Goal: Task Accomplishment & Management: Complete application form

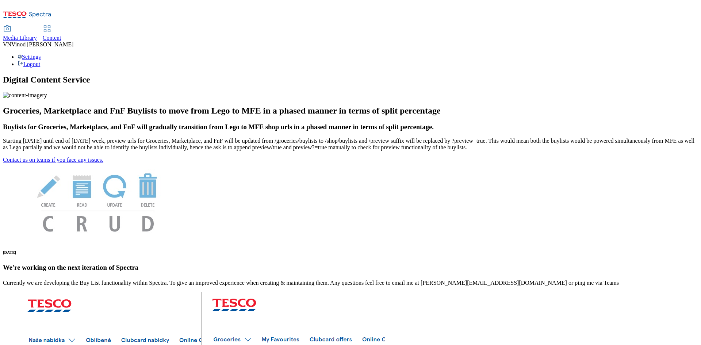
click at [61, 35] on span "Content" at bounding box center [52, 38] width 19 height 6
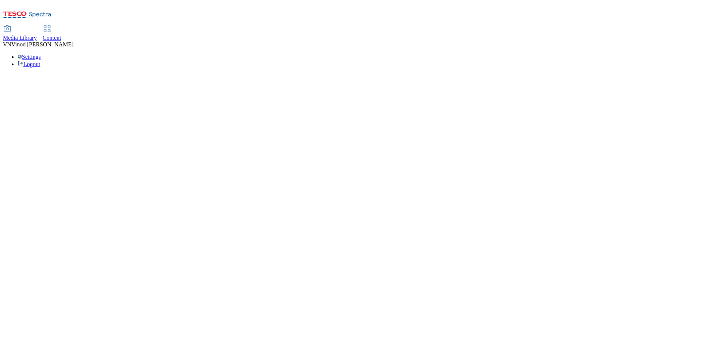
select select "ghs-uk"
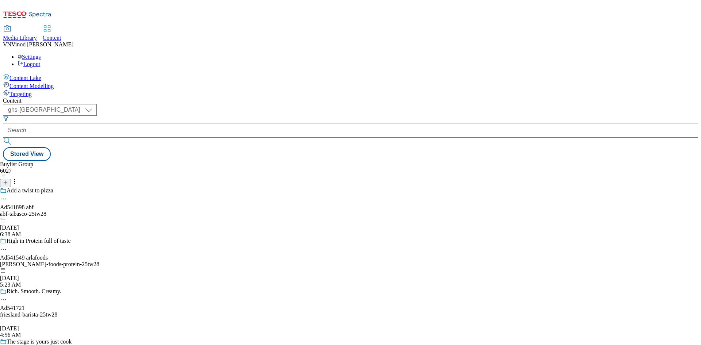
click at [8, 180] on icon at bounding box center [5, 182] width 5 height 5
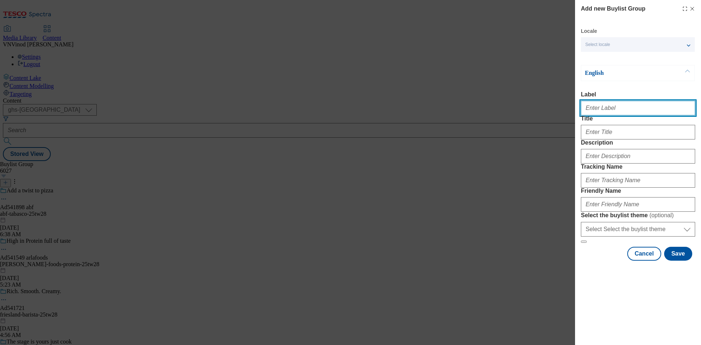
click at [594, 114] on input "Label" at bounding box center [638, 108] width 114 height 15
paste input "541508"
paste input "Birdseye"
click at [605, 110] on input "Ad541508 Birdseye" at bounding box center [638, 108] width 114 height 15
type input "Ad541508 birdseye"
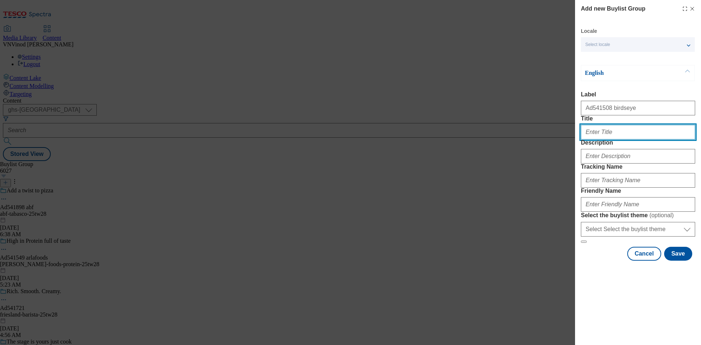
click at [597, 139] on input "Title" at bounding box center [638, 132] width 114 height 15
paste input "School night crowd pleasers"
type input "School night crowd pleasers"
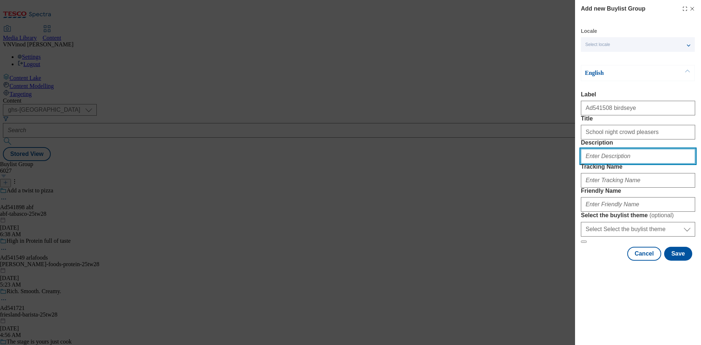
click at [605, 163] on input "Description" at bounding box center [638, 156] width 114 height 15
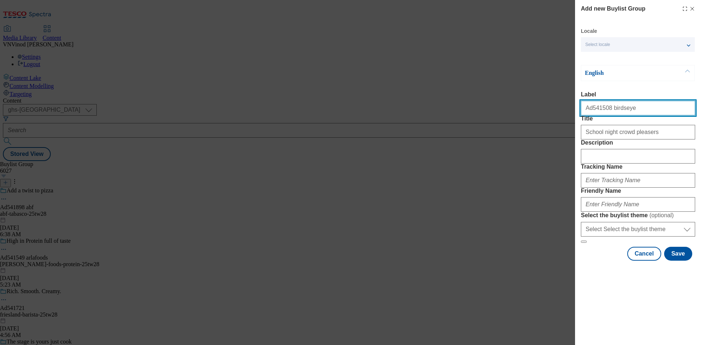
click at [597, 111] on input "Ad541508 birdseye" at bounding box center [638, 108] width 114 height 15
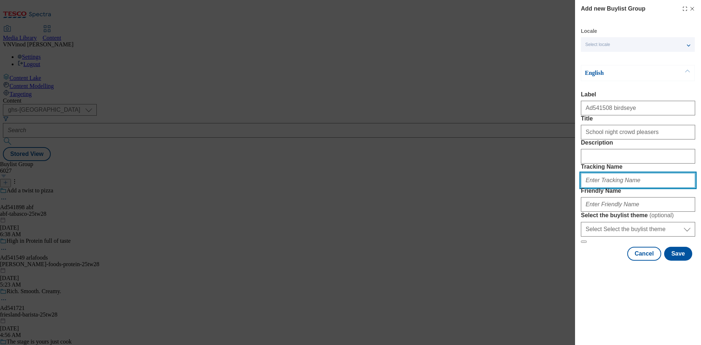
click at [601, 188] on input "Tracking Name" at bounding box center [638, 180] width 114 height 15
paste input "Ad541508"
click at [598, 188] on input "DH_ADAd541508" at bounding box center [638, 180] width 114 height 15
type input "DH_AD541508"
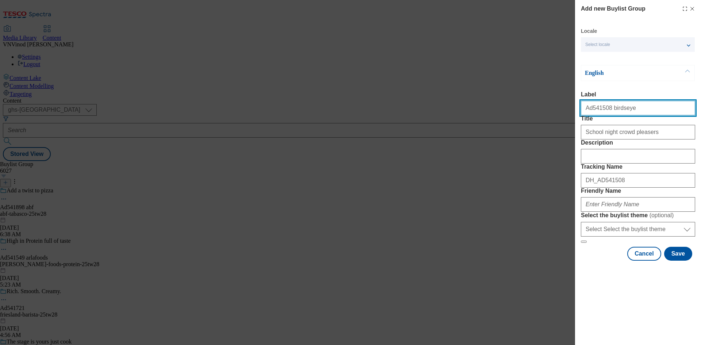
click at [616, 106] on input "Ad541508 birdseye" at bounding box center [638, 108] width 114 height 15
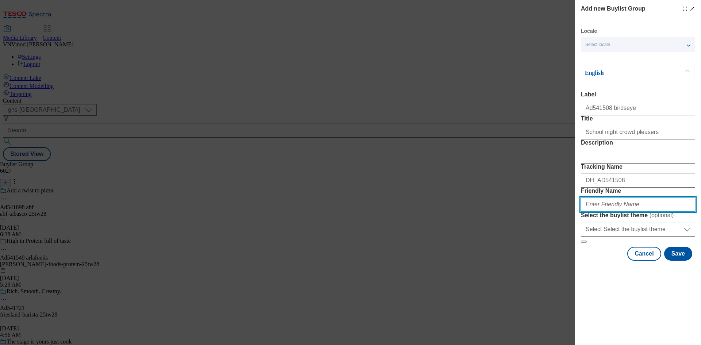
click at [606, 212] on input "Friendly Name" at bounding box center [638, 204] width 114 height 15
paste input "birdseye"
paste input "Whoosh"
click at [604, 212] on input "birdseye-Whoosh" at bounding box center [638, 204] width 114 height 15
click at [624, 212] on input "birdseye-whoosh" at bounding box center [638, 204] width 114 height 15
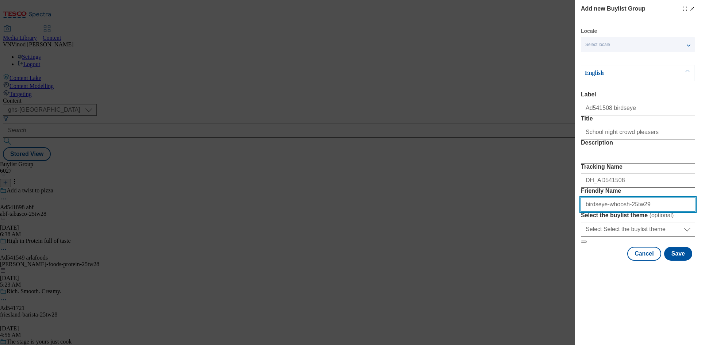
drag, startPoint x: 641, startPoint y: 253, endPoint x: 353, endPoint y: 257, distance: 288.3
click at [347, 259] on div "Add new Buylist Group Locale Select locale English Welsh English Label Ad541508…" at bounding box center [350, 172] width 701 height 345
type input "birdseye-whoosh-25tw29"
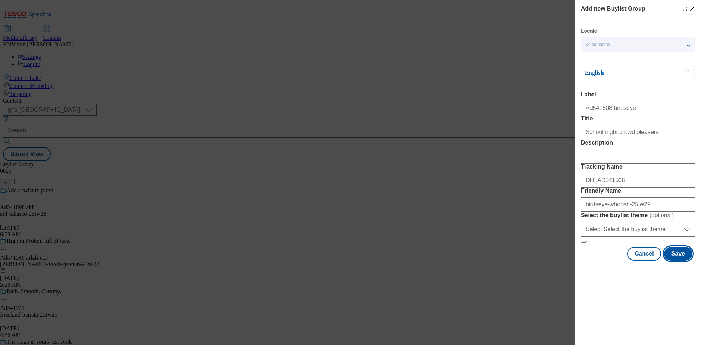
click at [673, 261] on button "Save" at bounding box center [678, 254] width 28 height 14
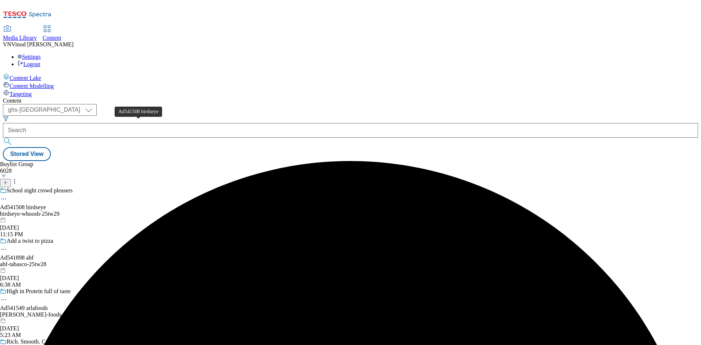
click at [46, 204] on div "Ad541508 birdseye" at bounding box center [23, 207] width 46 height 7
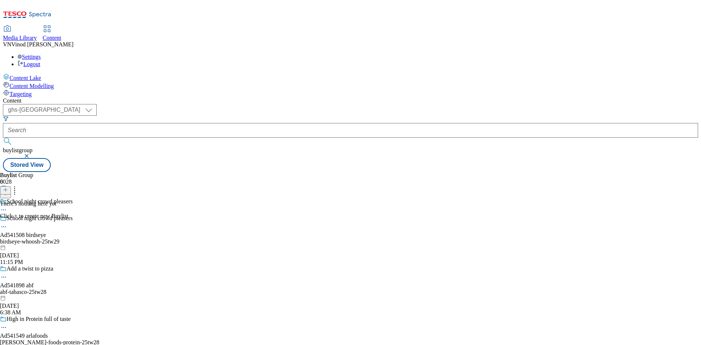
click at [8, 187] on icon at bounding box center [5, 189] width 5 height 5
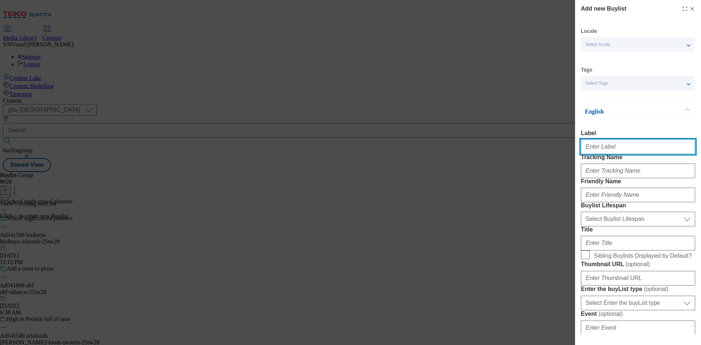
click at [599, 150] on input "Label" at bounding box center [638, 146] width 114 height 15
paste input "541508"
type input "Ad541508"
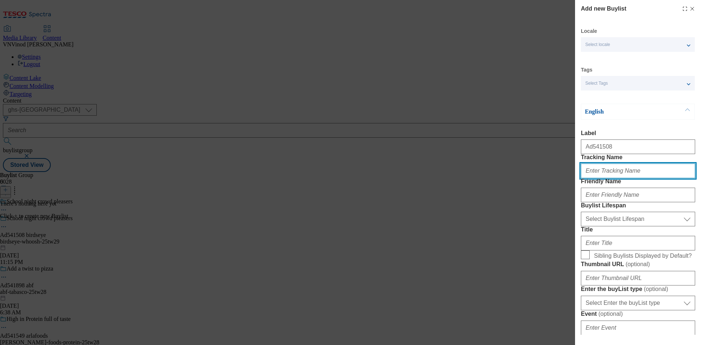
click at [600, 178] on input "Tracking Name" at bounding box center [638, 170] width 114 height 15
paste input "541508"
type input "DH_AD541508"
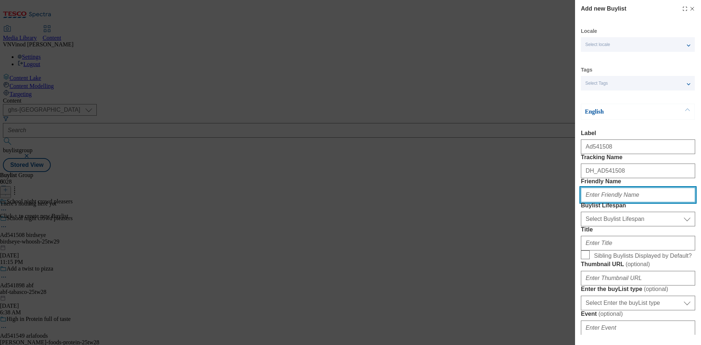
click at [598, 202] on input "Friendly Name" at bounding box center [638, 195] width 114 height 15
paste input "birdseye"
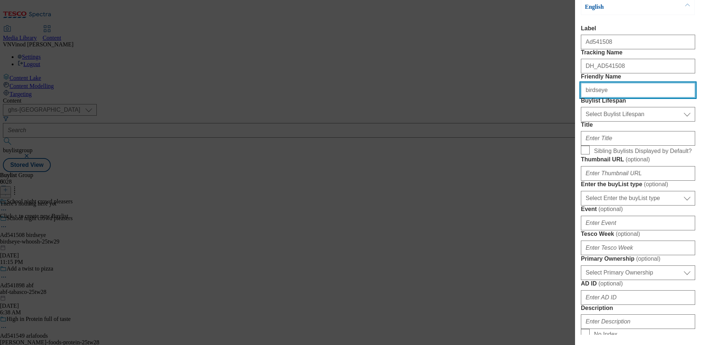
scroll to position [109, 0]
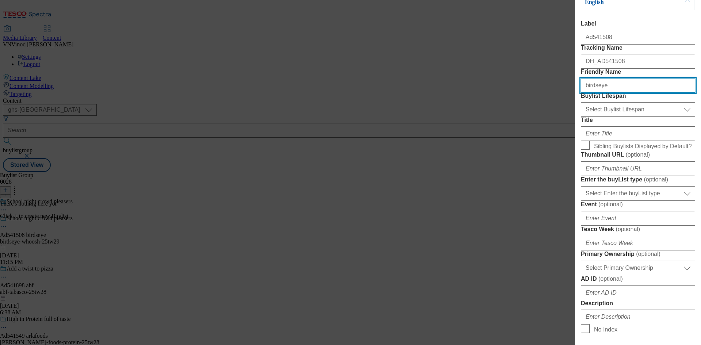
type input "birdseye"
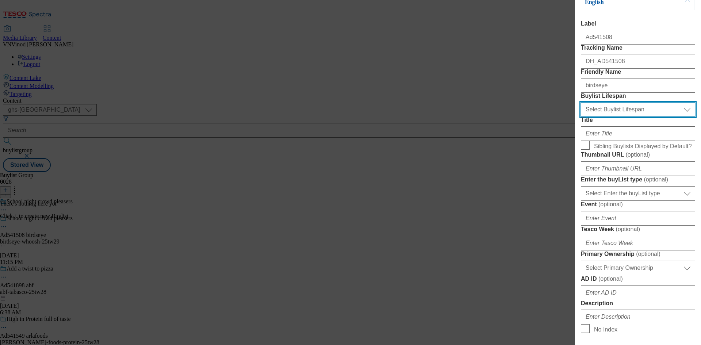
click at [636, 117] on select "Select Buylist Lifespan evergreen seasonal tactical" at bounding box center [638, 109] width 114 height 15
select select "tactical"
click at [581, 117] on select "Select Buylist Lifespan evergreen seasonal tactical" at bounding box center [638, 109] width 114 height 15
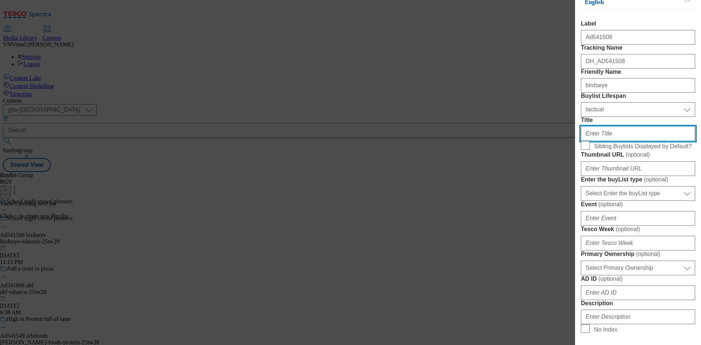
click at [617, 141] on input "Title" at bounding box center [638, 133] width 114 height 15
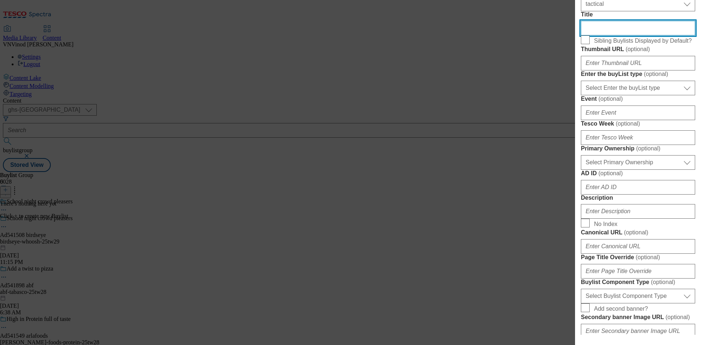
scroll to position [219, 0]
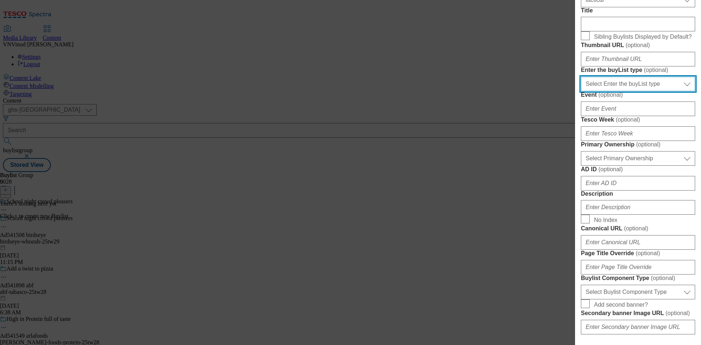
click at [638, 91] on select "Select Enter the buyList type event supplier funded long term >4 weeks supplier…" at bounding box center [638, 84] width 114 height 15
select select "supplier funded short term 1-3 weeks"
click at [581, 91] on select "Select Enter the buyList type event supplier funded long term >4 weeks supplier…" at bounding box center [638, 84] width 114 height 15
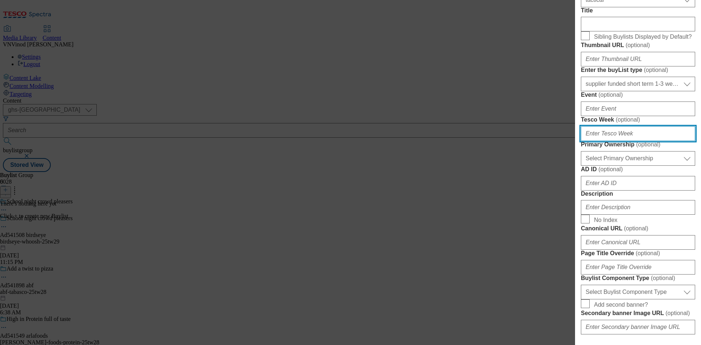
click at [608, 141] on input "Tesco Week ( optional )" at bounding box center [638, 133] width 114 height 15
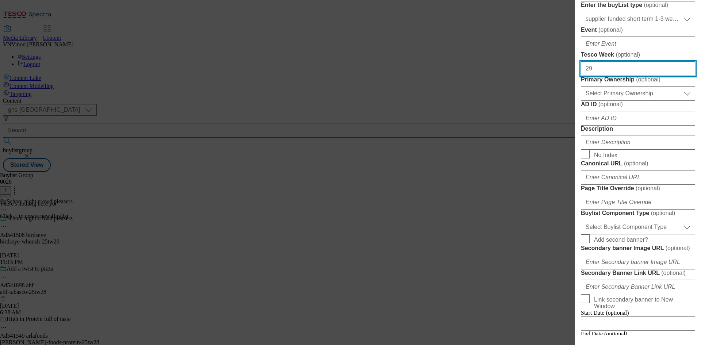
scroll to position [292, 0]
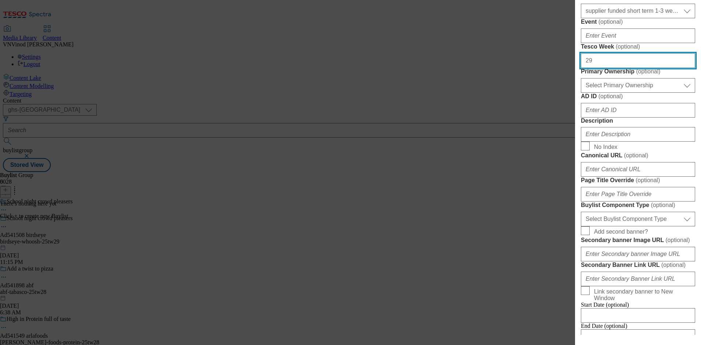
type input "29"
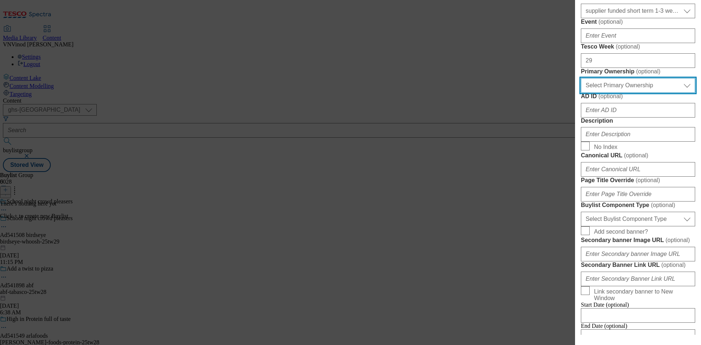
click at [634, 93] on select "Select Primary Ownership tesco dunnhumby" at bounding box center [638, 85] width 114 height 15
select select "dunnhumby"
click at [581, 93] on select "Select Primary Ownership tesco dunnhumby" at bounding box center [638, 85] width 114 height 15
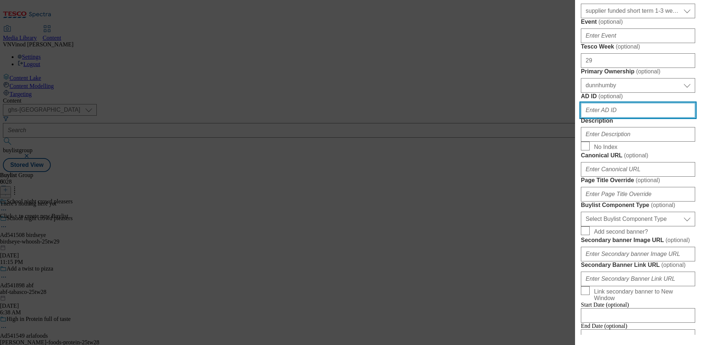
click at [620, 118] on input "AD ID ( optional )" at bounding box center [638, 110] width 114 height 15
paste input "541508"
type input "541508"
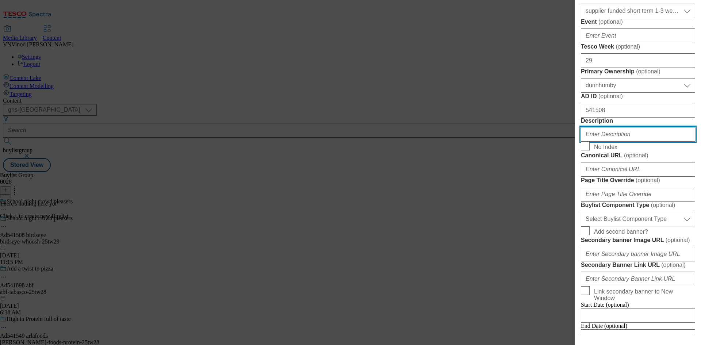
click at [611, 142] on input "Description" at bounding box center [638, 134] width 114 height 15
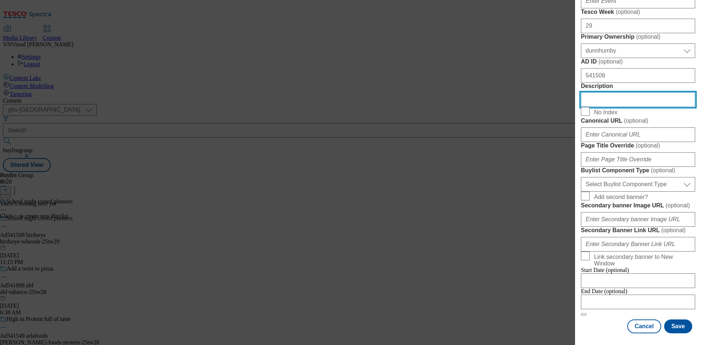
scroll to position [474, 0]
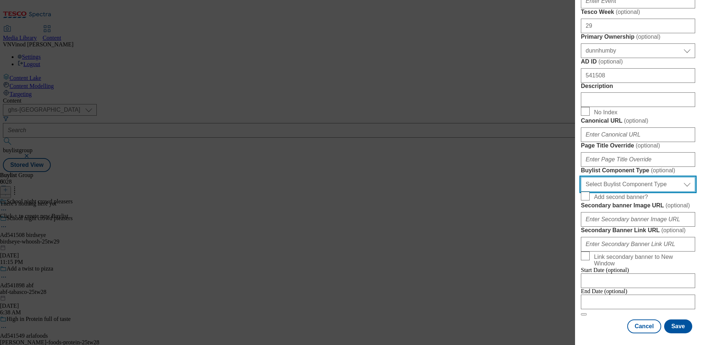
click at [653, 192] on select "Select Buylist Component Type Banner Competition Header Meal" at bounding box center [638, 184] width 114 height 15
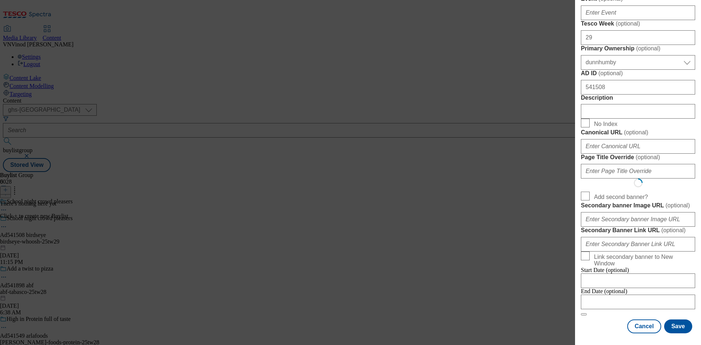
select select "Banner"
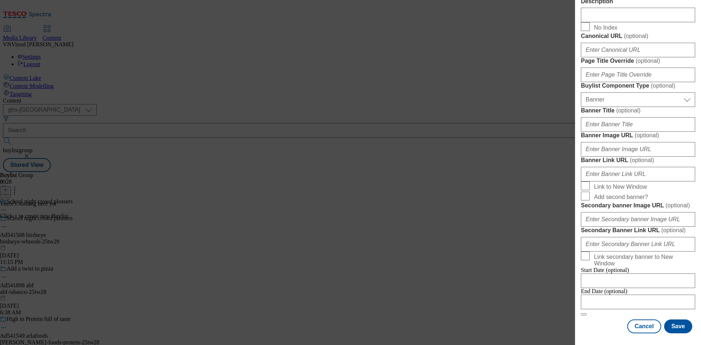
scroll to position [723, 0]
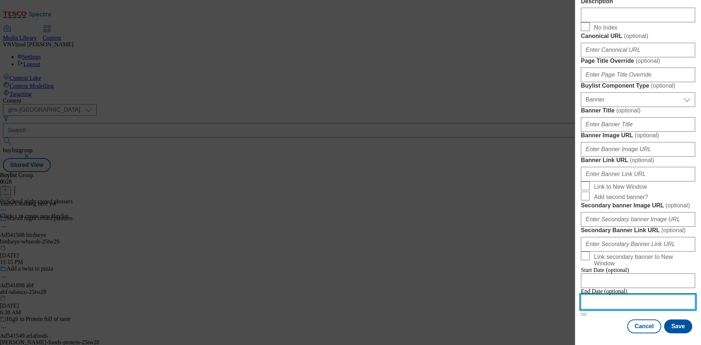
click at [625, 298] on input "Modal" at bounding box center [638, 301] width 114 height 15
select select "2025"
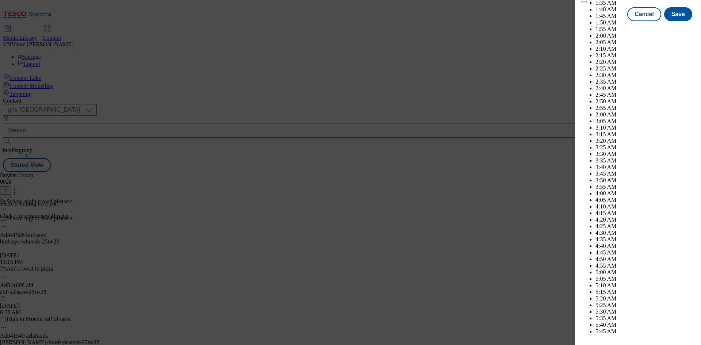
scroll to position [3765, 0]
select select "November"
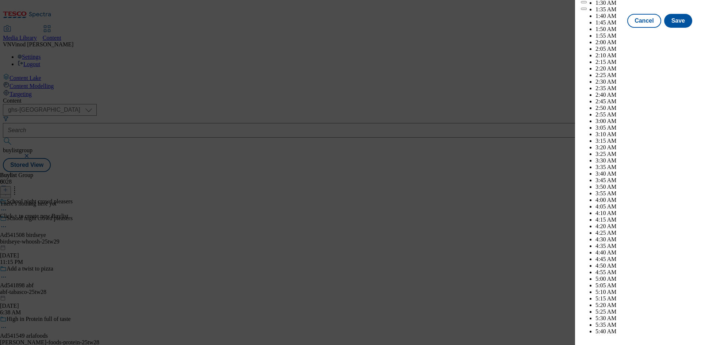
click at [606, 28] on div "Cancel Save" at bounding box center [638, 21] width 114 height 14
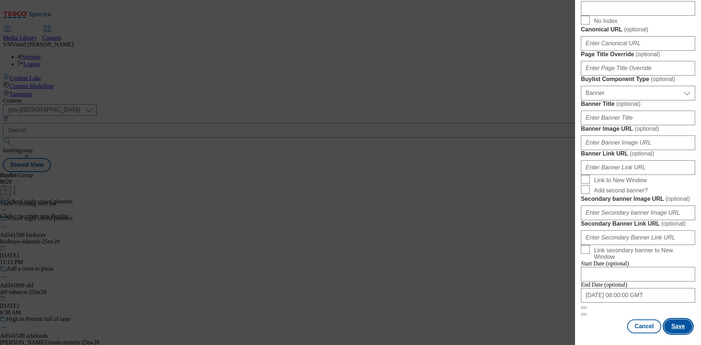
click at [671, 331] on button "Save" at bounding box center [678, 326] width 28 height 14
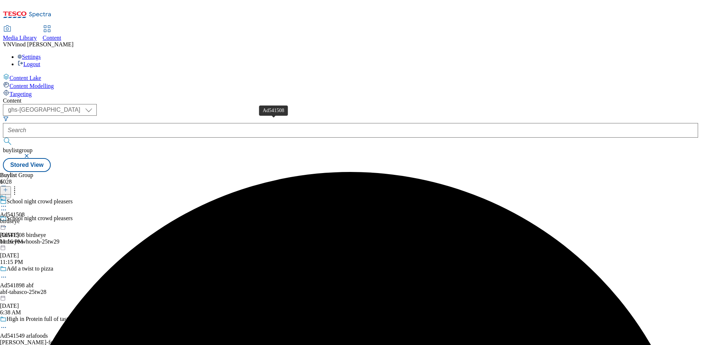
click at [25, 211] on div "Ad541508" at bounding box center [12, 214] width 25 height 7
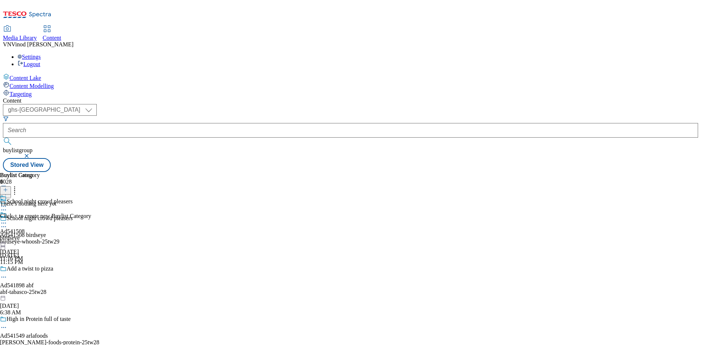
click at [7, 190] on line at bounding box center [6, 190] width 4 height 0
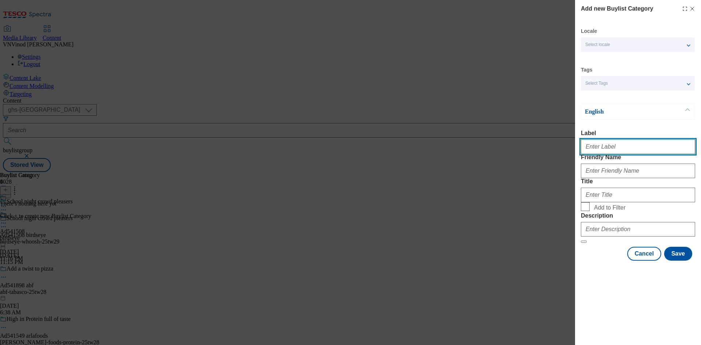
click at [607, 149] on input "Label" at bounding box center [638, 146] width 114 height 15
paste input "541508"
type input "Ad541508"
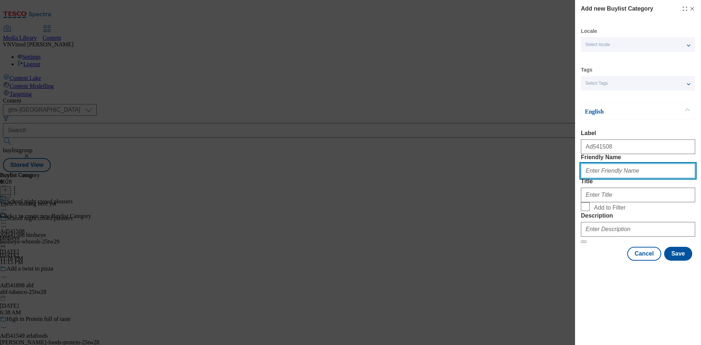
click at [621, 178] on input "Friendly Name" at bounding box center [638, 170] width 114 height 15
paste input "birdseye-whoosh"
type input "birdseye-whoosh"
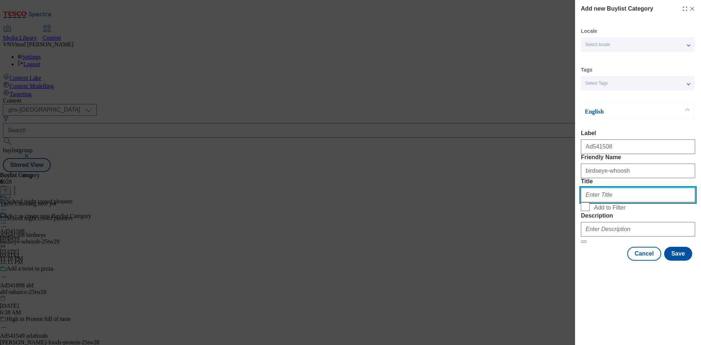
click at [594, 202] on input "Title" at bounding box center [638, 195] width 114 height 15
paste input "Birdseye"
type input "Birdseye"
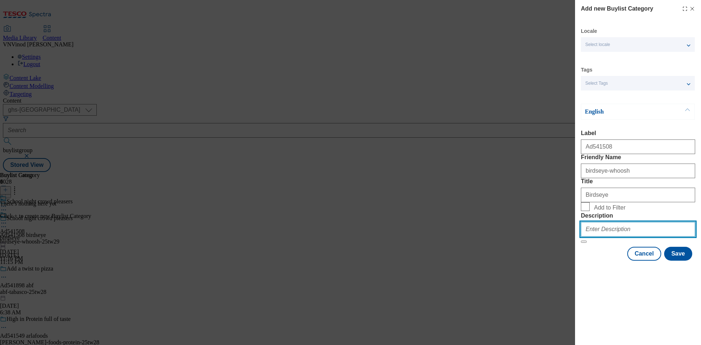
click at [616, 236] on input "Description" at bounding box center [638, 229] width 114 height 15
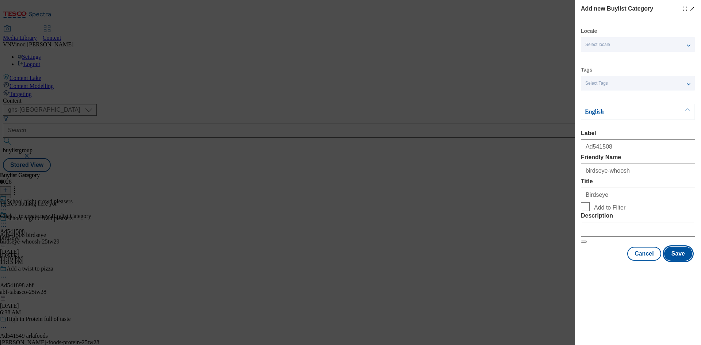
click at [681, 261] on button "Save" at bounding box center [678, 254] width 28 height 14
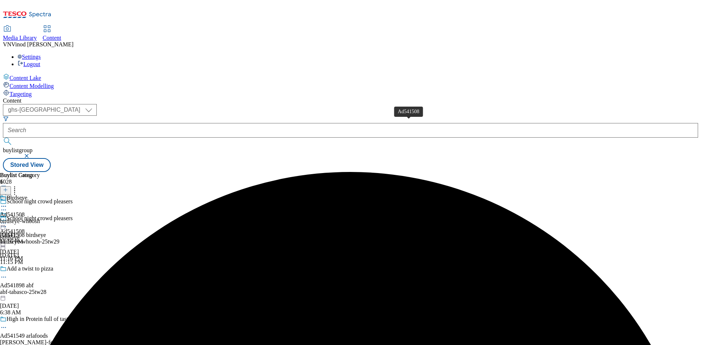
click at [25, 211] on div "Ad541508" at bounding box center [12, 214] width 25 height 7
click at [8, 187] on icon at bounding box center [5, 189] width 5 height 5
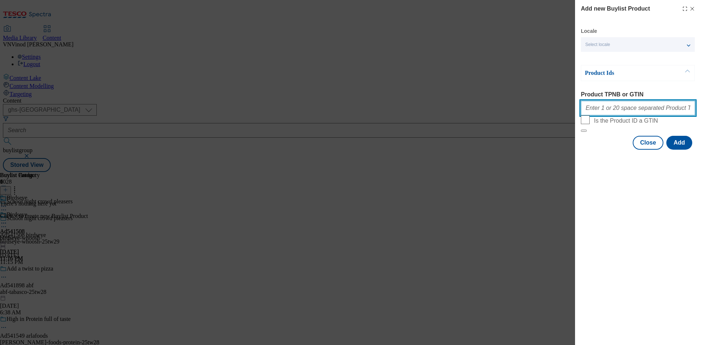
click at [604, 109] on input "Product TPNB or GTIN" at bounding box center [638, 108] width 114 height 15
paste input "84884562 82891518 73615918 72437382 51582603 62046001 50946135 66026825 6597120…"
type input "84884562 82891518 73615918 72437382 51582603 62046001 50946135 66026825 6597120…"
click at [682, 150] on button "Add" at bounding box center [679, 143] width 26 height 14
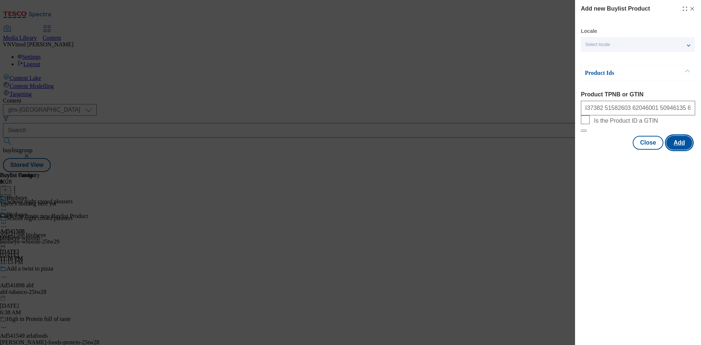
scroll to position [0, 0]
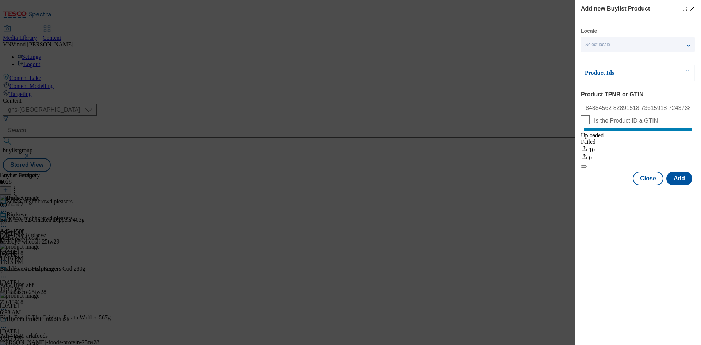
click at [694, 8] on icon "Modal" at bounding box center [692, 9] width 6 height 6
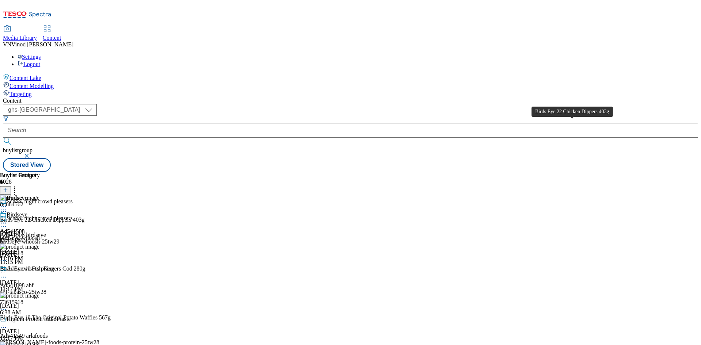
click at [85, 216] on div "Birds Eye 22 Chicken Dippers 403g" at bounding box center [42, 219] width 85 height 7
copy div "Birds Eye 22 Chicken Dippers 403g"
click at [7, 223] on icon at bounding box center [3, 226] width 7 height 7
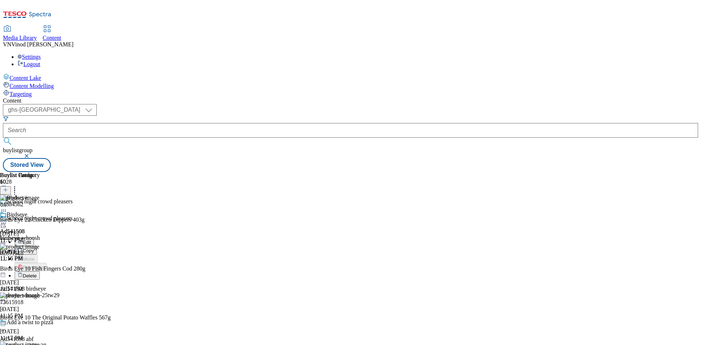
click at [34, 238] on button "Edit" at bounding box center [24, 242] width 19 height 8
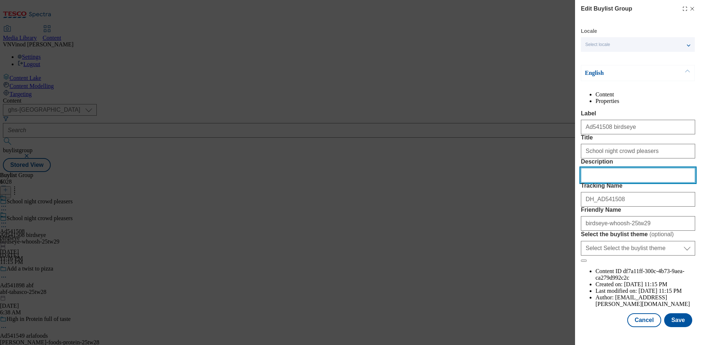
click at [597, 182] on input "Description" at bounding box center [638, 175] width 114 height 15
paste input "Birds Eye 22 Chicken Dippers 403g"
type input "Birds Eye 22 Chicken Dippers 403g"
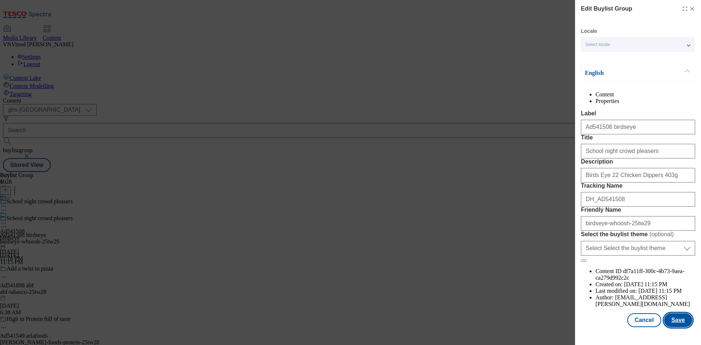
click at [668, 325] on button "Save" at bounding box center [678, 320] width 28 height 14
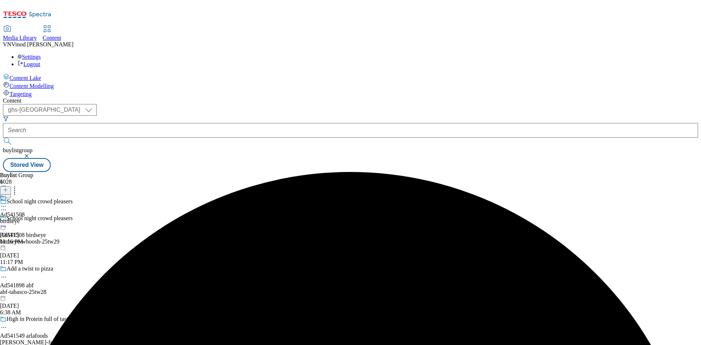
click at [7, 203] on icon at bounding box center [3, 206] width 7 height 7
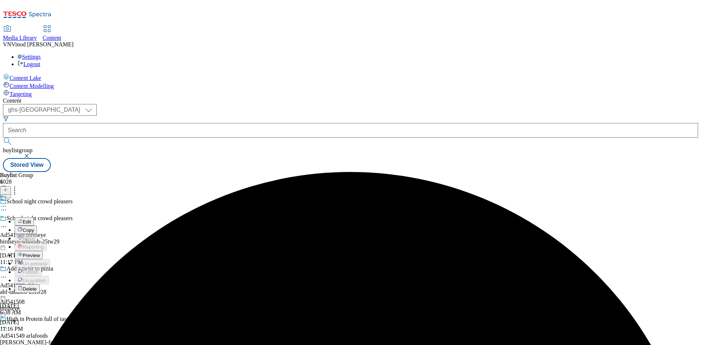
click at [34, 217] on button "Edit" at bounding box center [24, 221] width 19 height 8
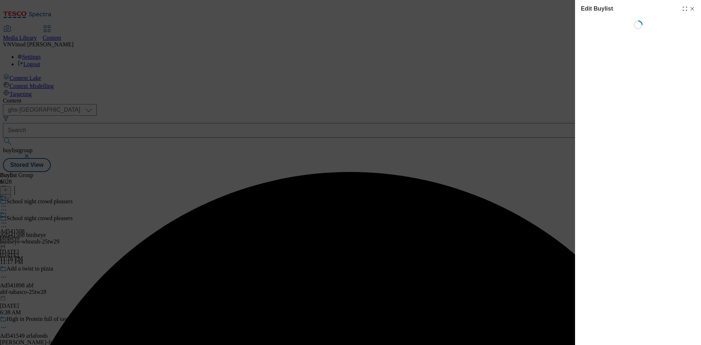
select select "tactical"
select select "supplier funded short term 1-3 weeks"
select select "dunnhumby"
select select "Banner"
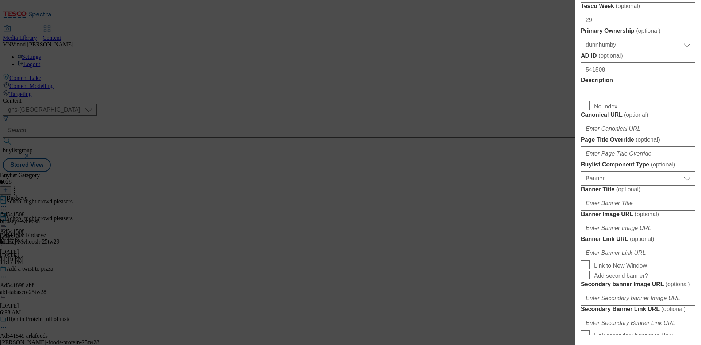
scroll to position [365, 0]
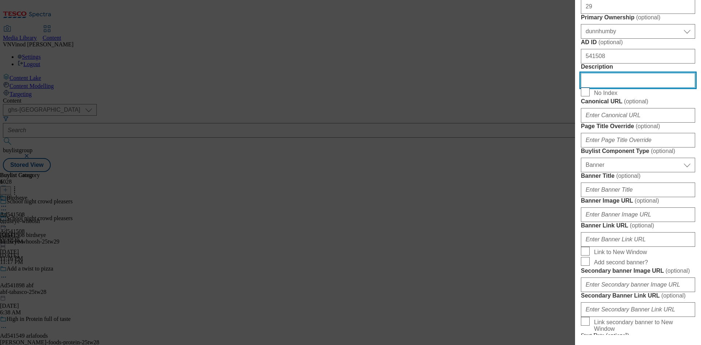
click at [611, 88] on input "Description" at bounding box center [638, 80] width 114 height 15
paste input "Birds Eye 22 Chicken Dippers 403g"
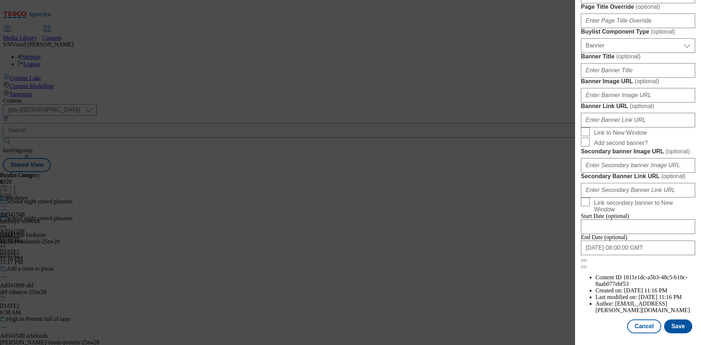
scroll to position [755, 0]
type input "Birds Eye 22 Chicken Dippers 403g"
click at [677, 325] on button "Save" at bounding box center [678, 326] width 28 height 14
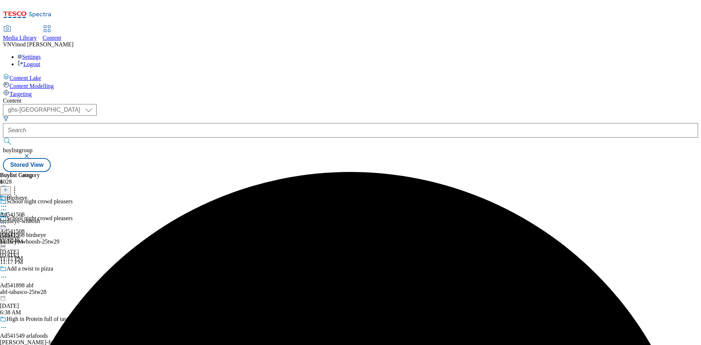
click at [3, 206] on circle at bounding box center [1, 206] width 1 height 1
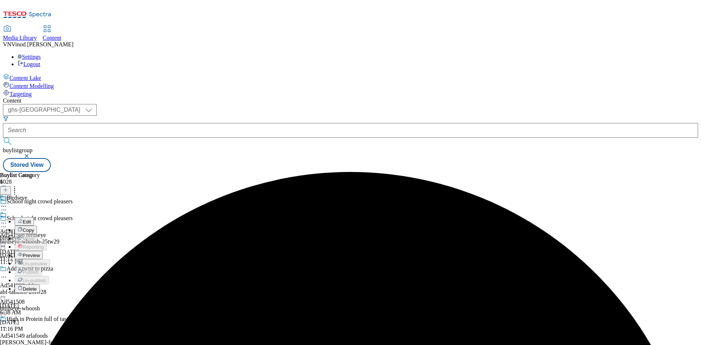
click at [34, 217] on button "Edit" at bounding box center [24, 221] width 19 height 8
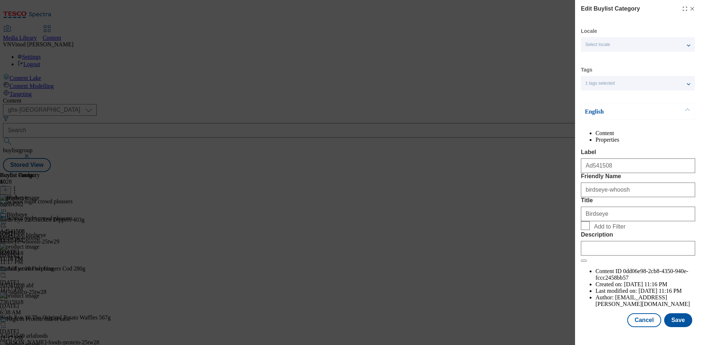
scroll to position [14, 0]
click at [629, 255] on input "Description" at bounding box center [638, 248] width 114 height 15
paste input "Birds Eye 22 Chicken Dippers 403g"
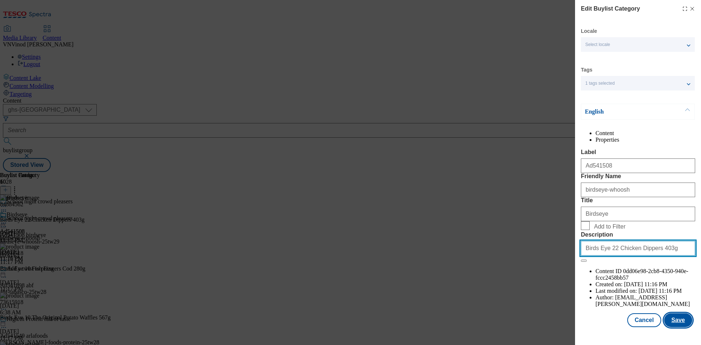
type input "Birds Eye 22 Chicken Dippers 403g"
click at [674, 327] on button "Save" at bounding box center [678, 320] width 28 height 14
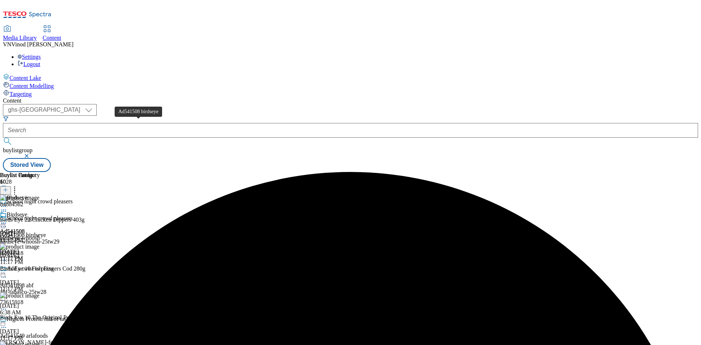
click at [46, 232] on div "Ad541508 birdseye" at bounding box center [23, 235] width 46 height 7
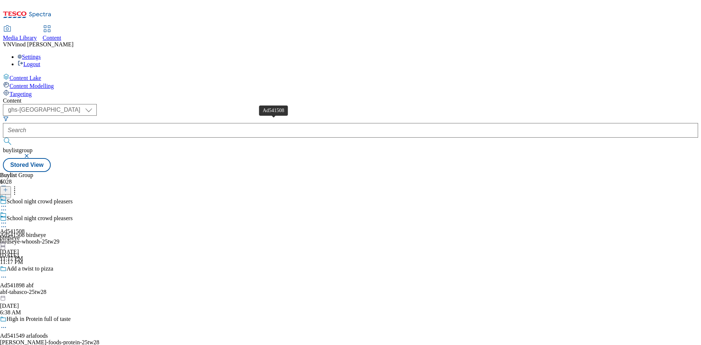
click at [25, 228] on div "Ad541508" at bounding box center [12, 231] width 25 height 7
click at [25, 211] on div "Ad541508" at bounding box center [12, 214] width 25 height 7
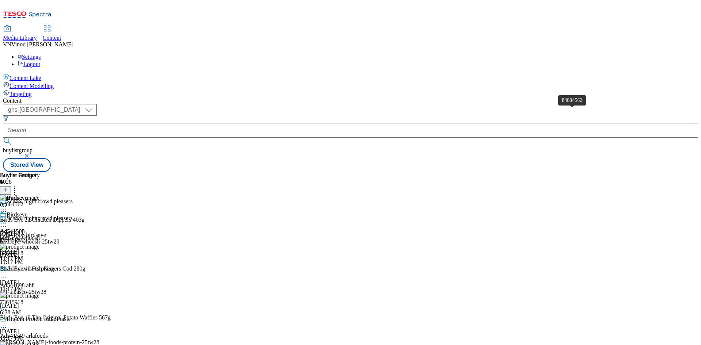
click at [23, 201] on span "84884562" at bounding box center [11, 204] width 23 height 7
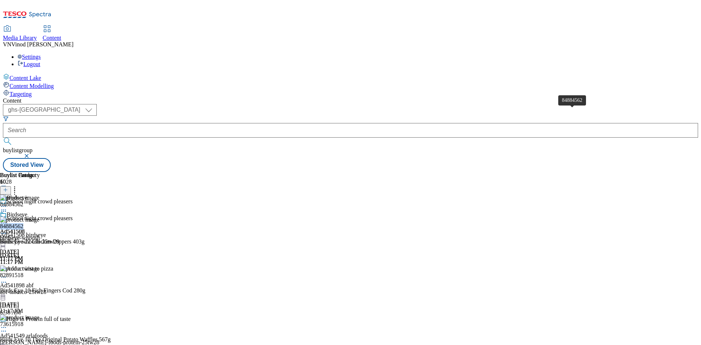
click at [23, 223] on span "84884562" at bounding box center [11, 226] width 23 height 7
click at [85, 238] on div "Birds Eye 22 Chicken Dippers 403g" at bounding box center [42, 241] width 85 height 7
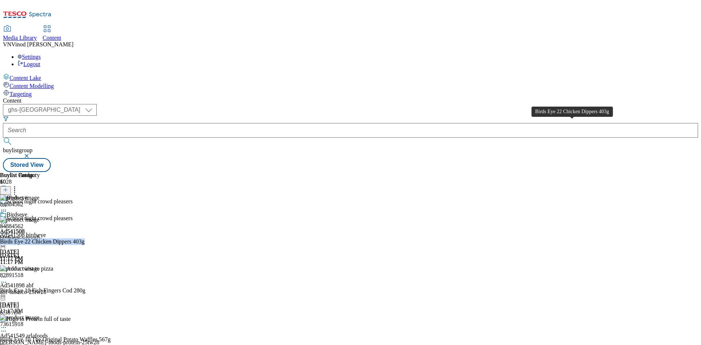
click at [85, 238] on div "Birds Eye 22 Chicken Dippers 403g" at bounding box center [42, 241] width 85 height 7
copy div "Birds Eye 22 Chicken Dippers 403g"
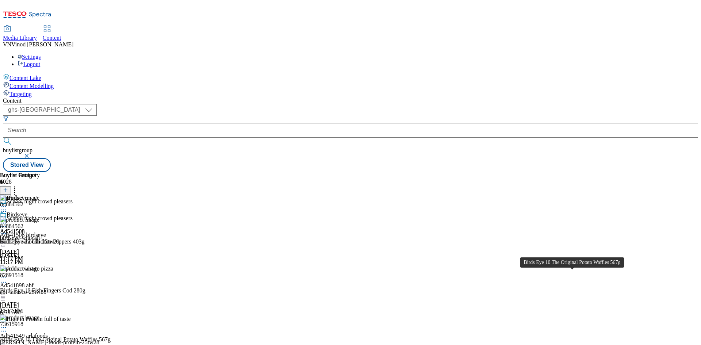
click at [111, 336] on div "Birds Eye 10 The Original Potato Waffles 567g" at bounding box center [55, 339] width 111 height 7
copy div "Birds Eye 10 The Original Potato Waffles 567g"
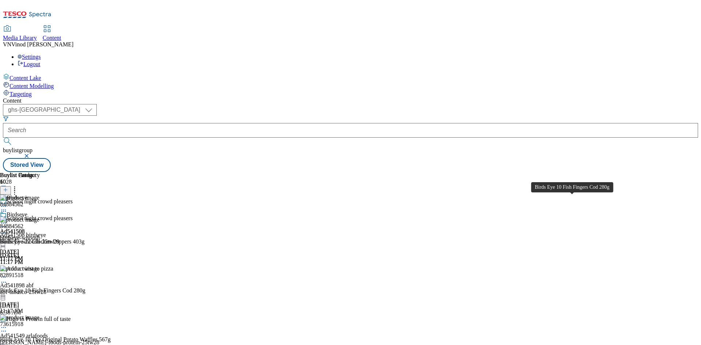
click at [85, 287] on div "Birds Eye 10 Fish Fingers Cod 280g" at bounding box center [42, 290] width 85 height 7
copy div "Birds Eye 10 Fish Fingers Cod 280g"
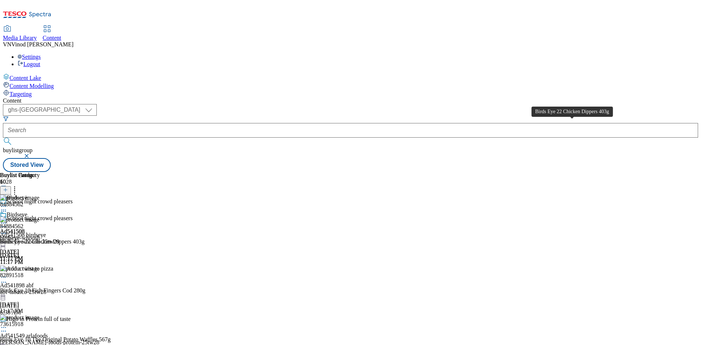
click at [85, 238] on div "Birds Eye 22 Chicken Dippers 403g" at bounding box center [42, 241] width 85 height 7
copy div "Birds Eye 22 Chicken Dippers 403g"
click at [46, 232] on div "Ad541508 birdseye" at bounding box center [23, 235] width 46 height 7
